Goal: Subscribe to service/newsletter

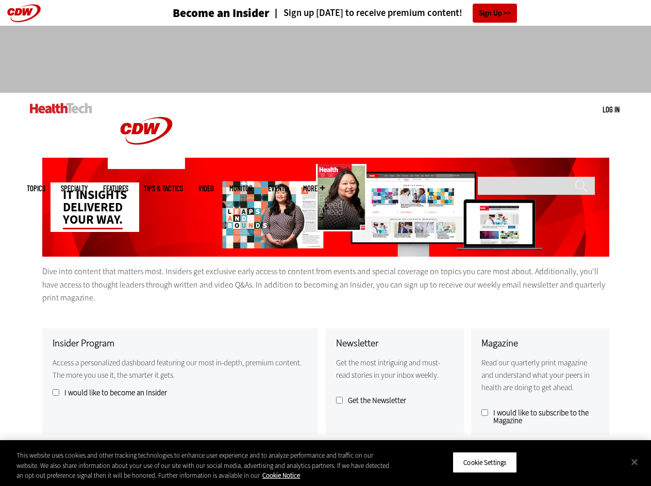
click at [325, 243] on div "IT insights delivered your way." at bounding box center [325, 207] width 567 height 99
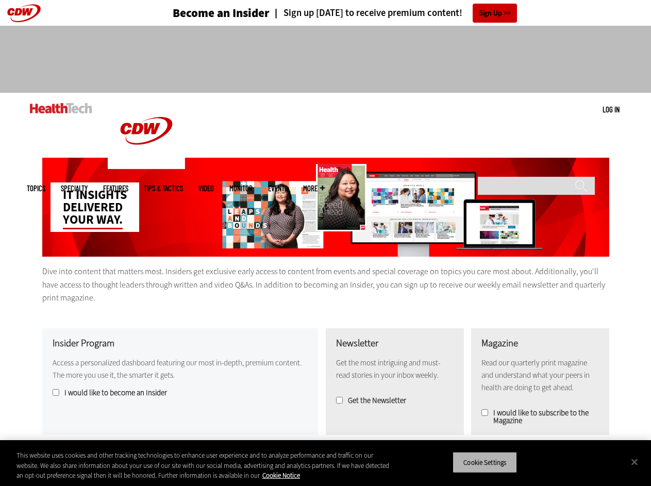
click at [498, 462] on button "Cookie Settings" at bounding box center [485, 463] width 64 height 22
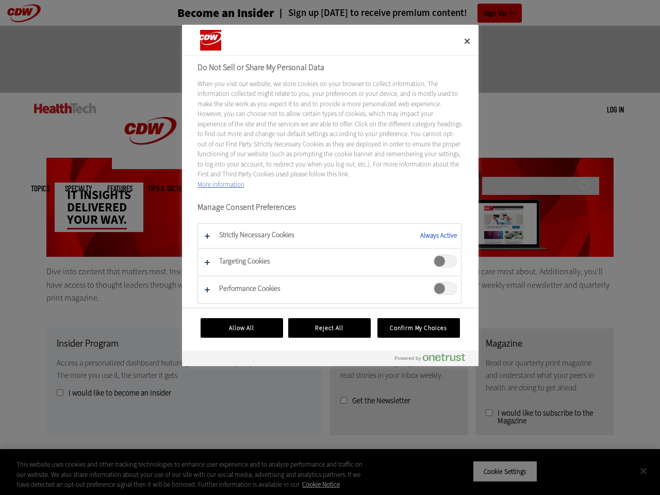
click at [635, 462] on div at bounding box center [330, 247] width 660 height 495
